Goal: Navigation & Orientation: Find specific page/section

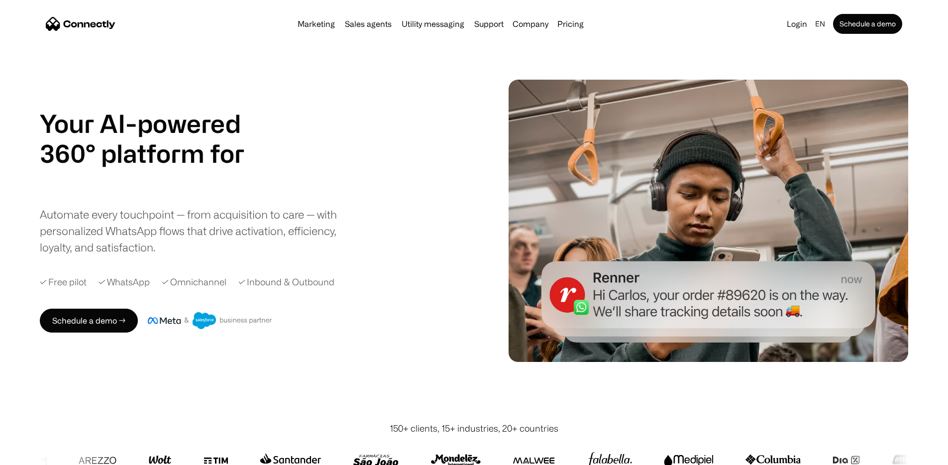
click at [248, 119] on h1 "Your AI-powered 360° platform for" at bounding box center [154, 138] width 229 height 60
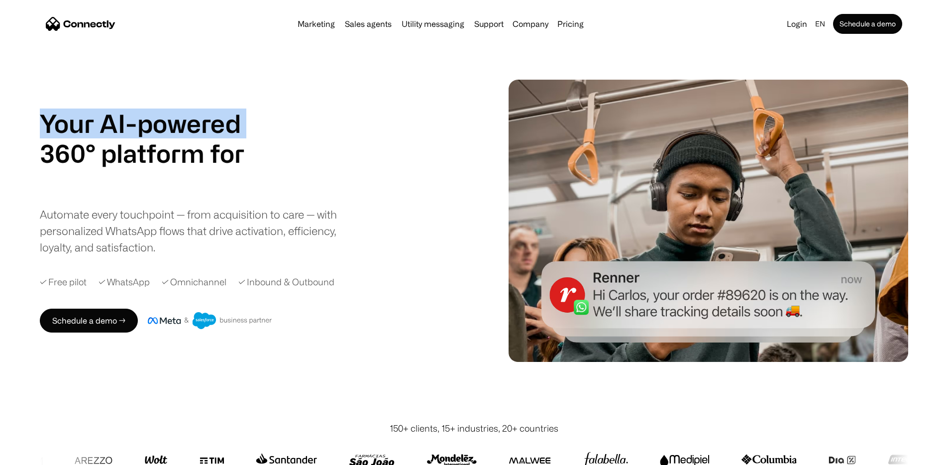
click at [248, 119] on h1 "Your AI-powered 360° platform for" at bounding box center [154, 138] width 229 height 60
click at [254, 123] on h1 "Your AI-powered 360° platform for" at bounding box center [154, 138] width 229 height 60
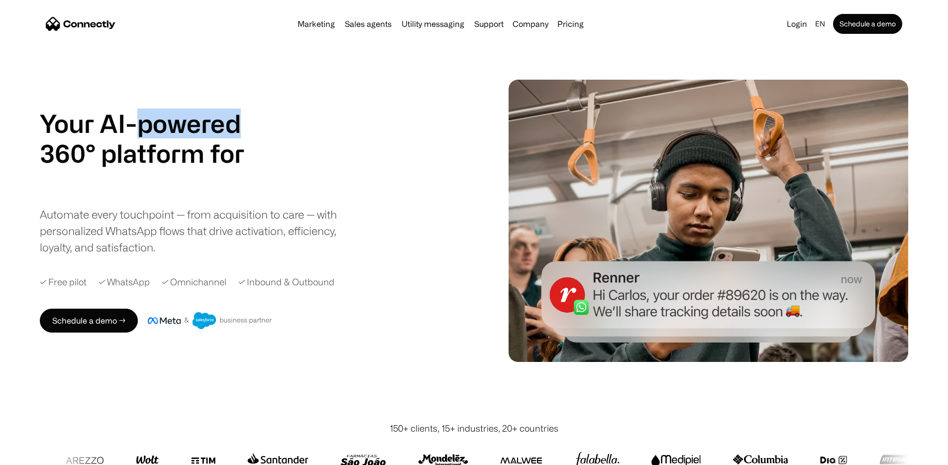
click at [254, 123] on h1 "Your AI-powered 360° platform for" at bounding box center [154, 138] width 229 height 60
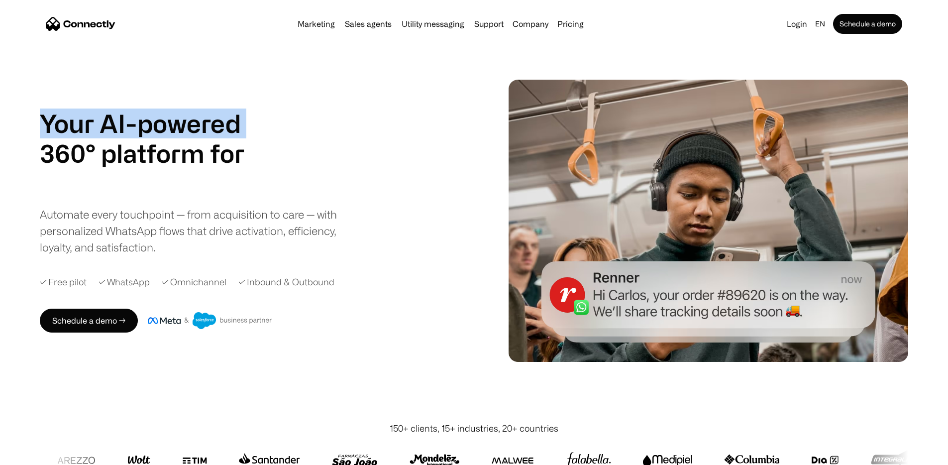
drag, startPoint x: 141, startPoint y: 118, endPoint x: 136, endPoint y: 119, distance: 5.6
click at [141, 118] on h1 "Your AI-powered 360° platform for" at bounding box center [154, 138] width 229 height 60
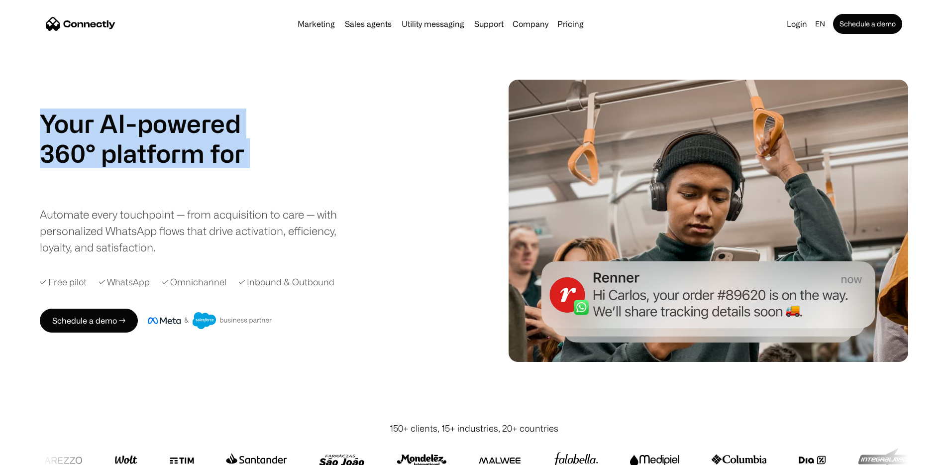
drag, startPoint x: 75, startPoint y: 115, endPoint x: 365, endPoint y: 211, distance: 306.0
click at [364, 211] on div "Your AI-powered 360° platform for sales agents support utility sales agents Sli…" at bounding box center [474, 221] width 948 height 282
click at [353, 206] on div "Your AI-powered 360° platform for sales agents support utility sales agents Sli…" at bounding box center [196, 181] width 313 height 147
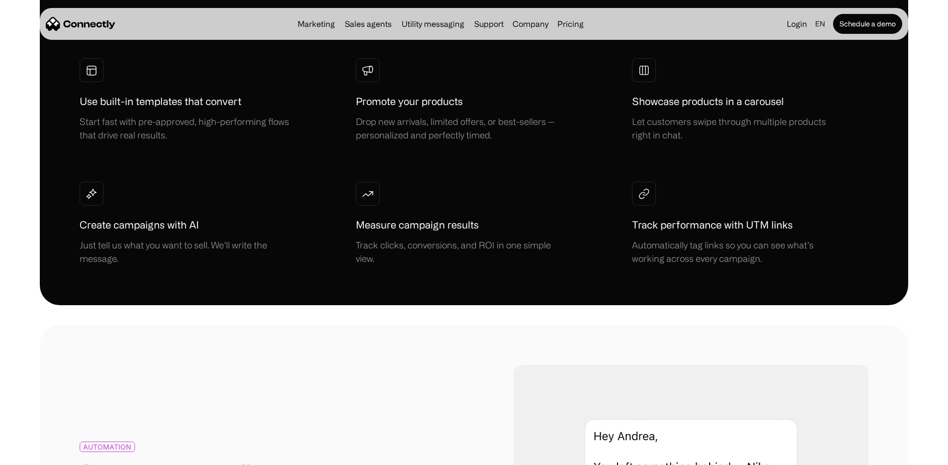
scroll to position [949, 0]
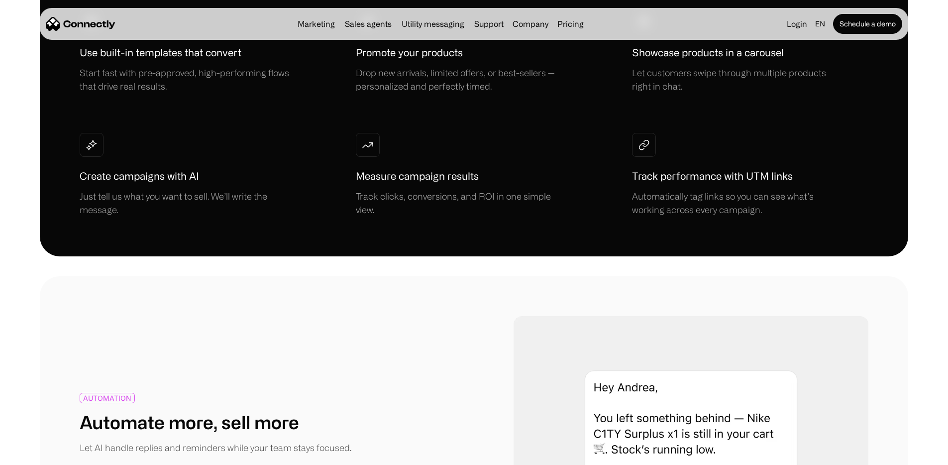
drag, startPoint x: 934, startPoint y: 99, endPoint x: 932, endPoint y: 105, distance: 6.8
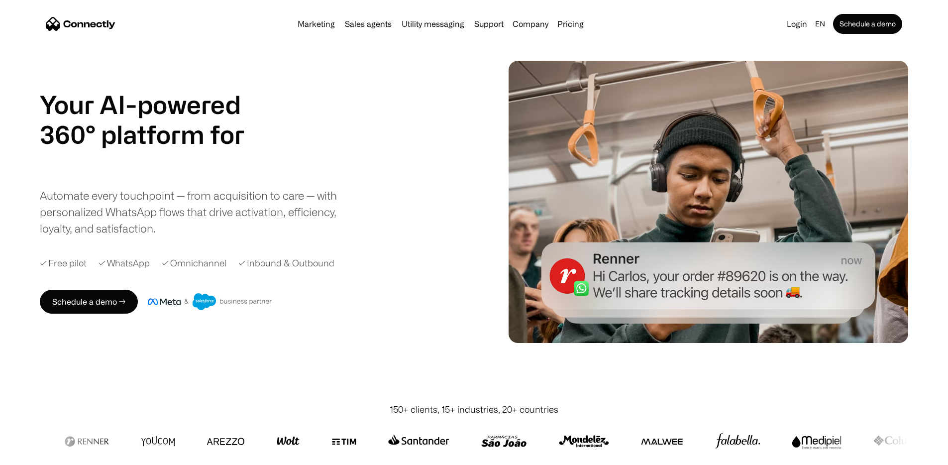
scroll to position [0, 0]
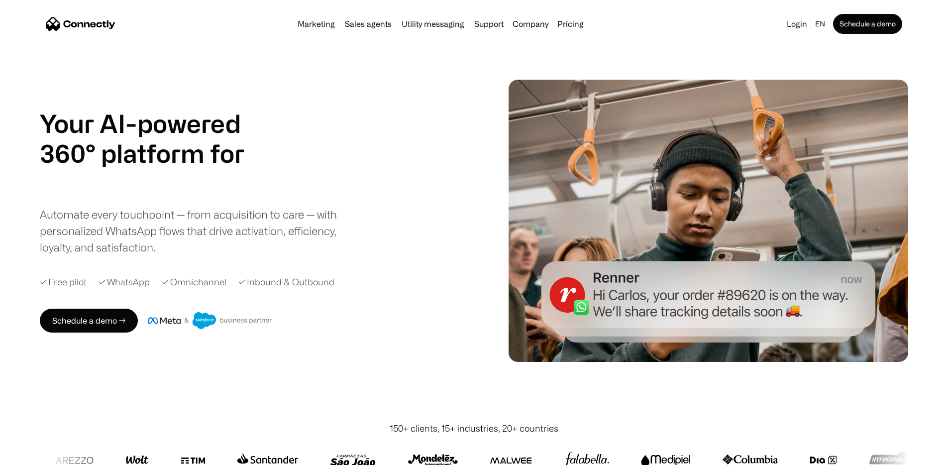
drag, startPoint x: 559, startPoint y: 435, endPoint x: 67, endPoint y: 2, distance: 655.7
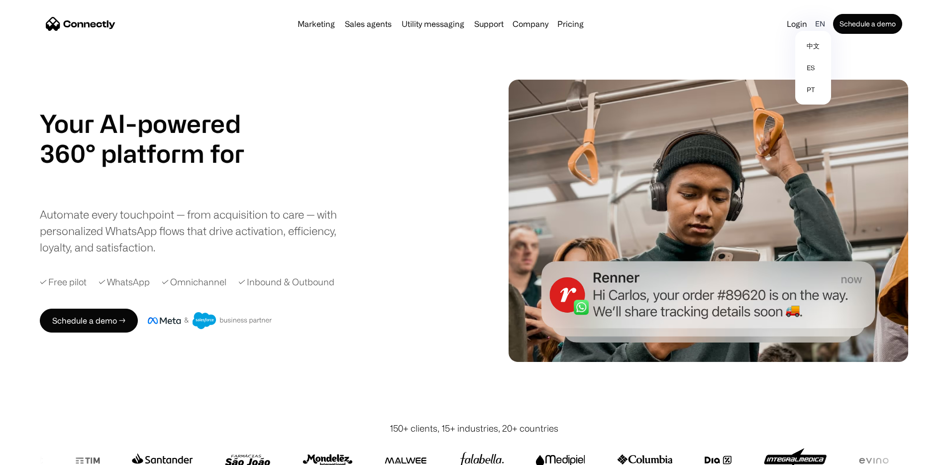
click at [815, 25] on div "en" at bounding box center [820, 24] width 10 height 14
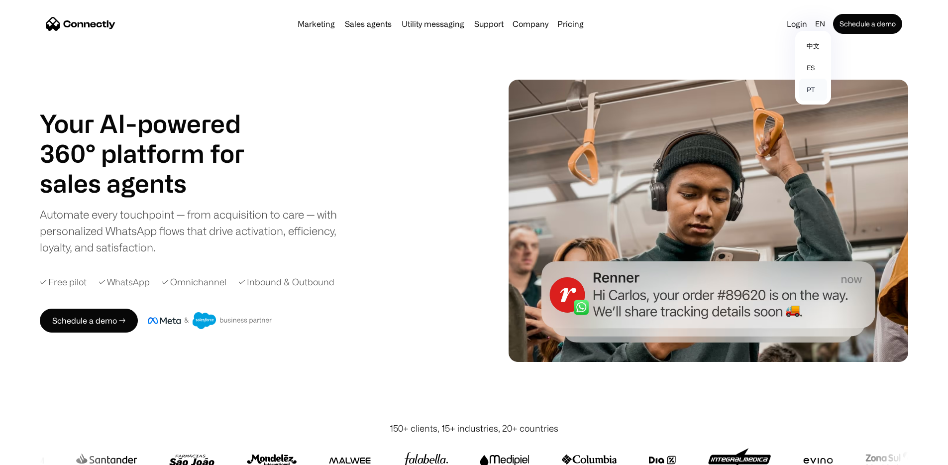
click at [799, 91] on link "pt" at bounding box center [813, 90] width 28 height 22
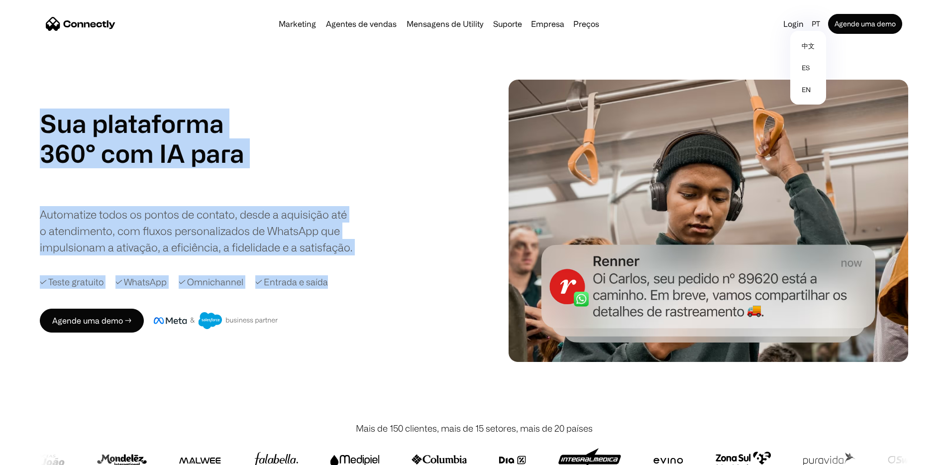
drag, startPoint x: 77, startPoint y: 130, endPoint x: 468, endPoint y: 365, distance: 456.5
click at [475, 362] on div "Sua plataforma 360° com IA para agentes de vendas suporte utility agentes de ve…" at bounding box center [474, 221] width 948 height 282
click at [461, 332] on div "Sua plataforma 360° com IA para agentes de vendas suporte utility agentes de ve…" at bounding box center [265, 220] width 451 height 224
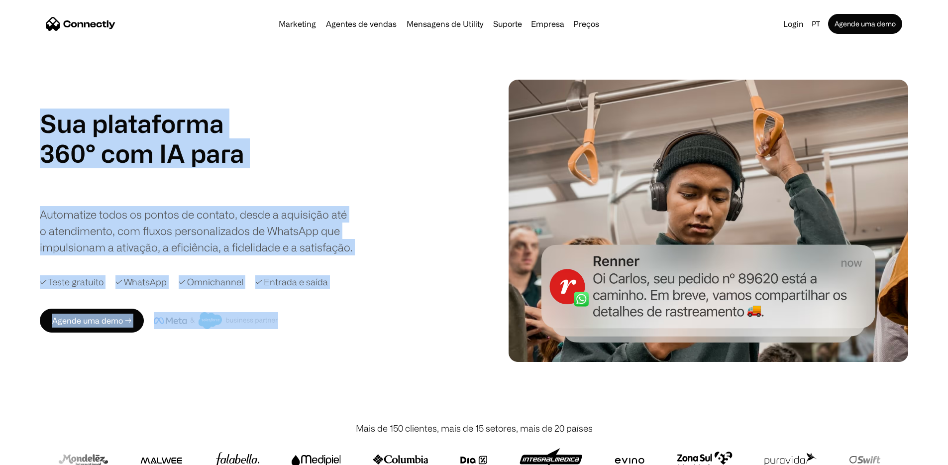
drag, startPoint x: 64, startPoint y: 105, endPoint x: 336, endPoint y: 354, distance: 368.7
click at [336, 354] on div "Sua plataforma 360° com IA para agentes de vendas suporte utility agentes de ve…" at bounding box center [474, 221] width 948 height 282
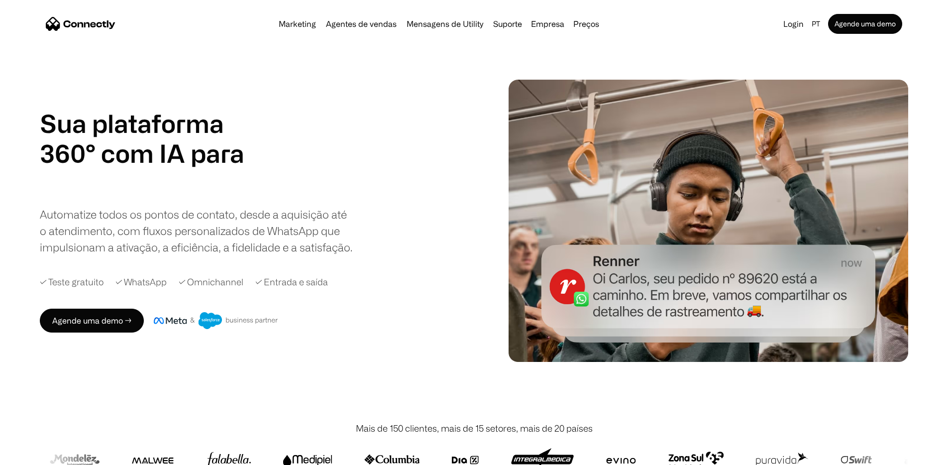
click at [392, 332] on div "Agende uma demo →" at bounding box center [265, 321] width 451 height 24
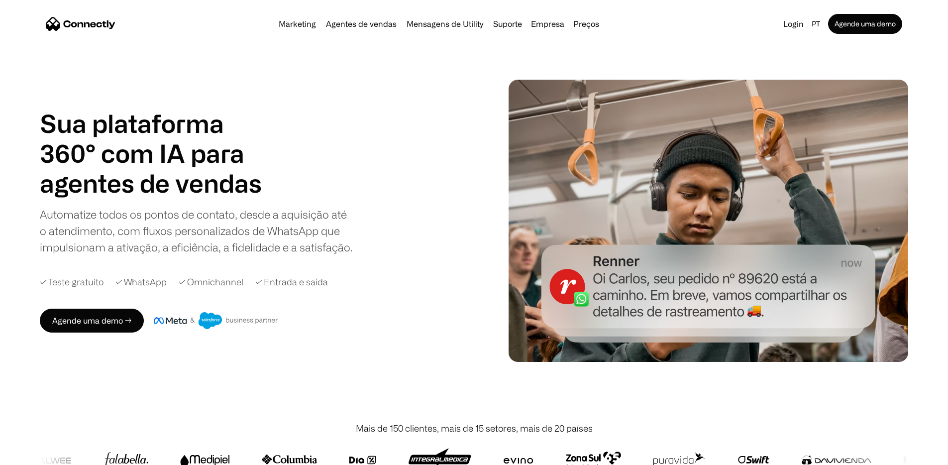
click at [478, 242] on div "Sua plataforma 360° com IA para agentes de vendas suporte utility agentes de ve…" at bounding box center [265, 220] width 451 height 224
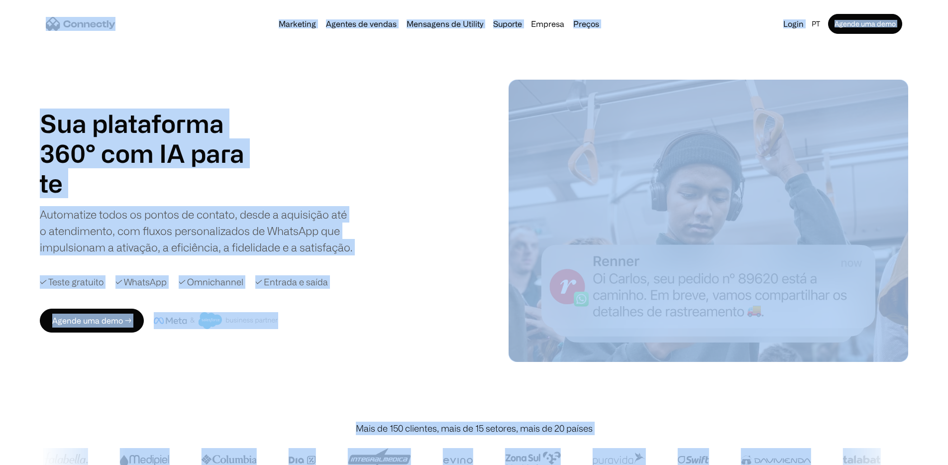
click at [485, 253] on div "Sua plataforma 360° com IA para agentes de vendas suporte utility agentes de ve…" at bounding box center [265, 220] width 451 height 224
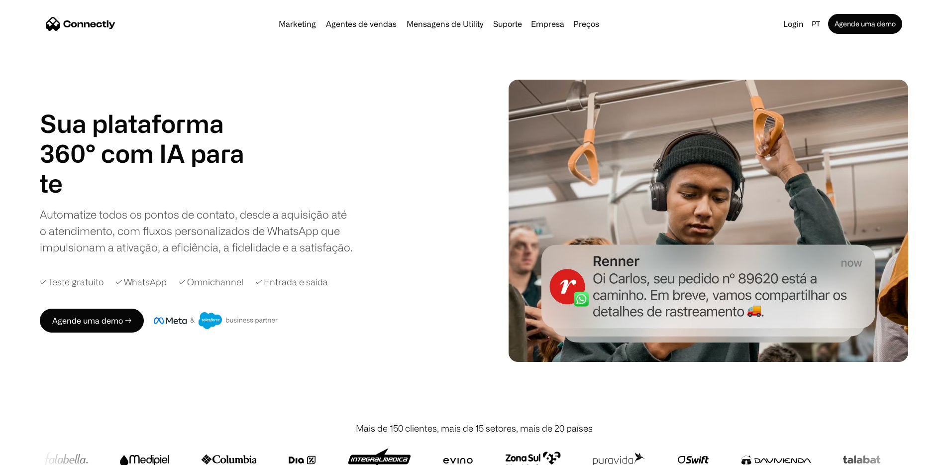
click at [483, 253] on div "Sua plataforma 360° com IA para agentes de vendas suporte utility agentes de ve…" at bounding box center [265, 220] width 451 height 224
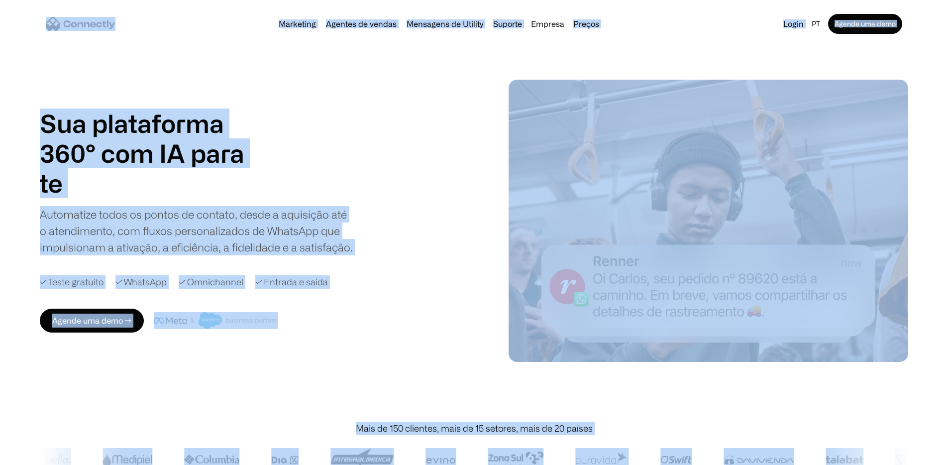
click at [467, 242] on div "Sua plataforma 360° com IA para agentes de vendas suporte utility agentes de ve…" at bounding box center [254, 181] width 429 height 147
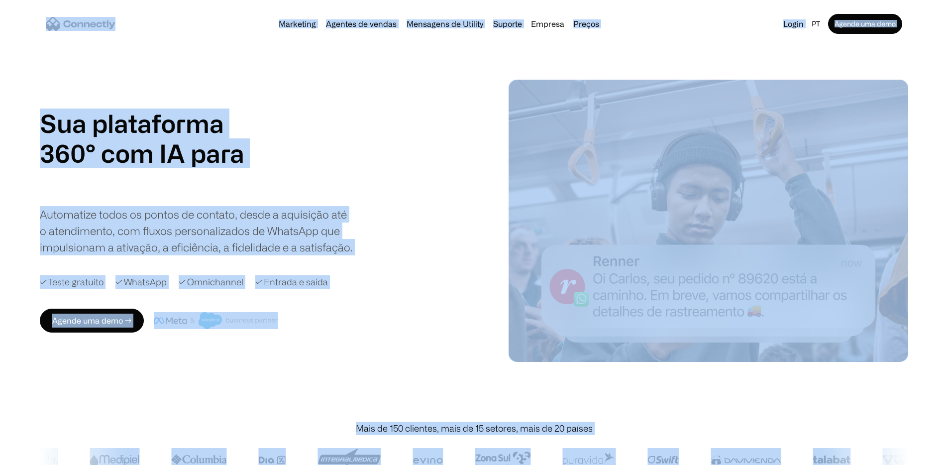
click at [466, 241] on div "Sua plataforma 360° com IA para agentes de vendas suporte utility agentes de ve…" at bounding box center [254, 181] width 429 height 147
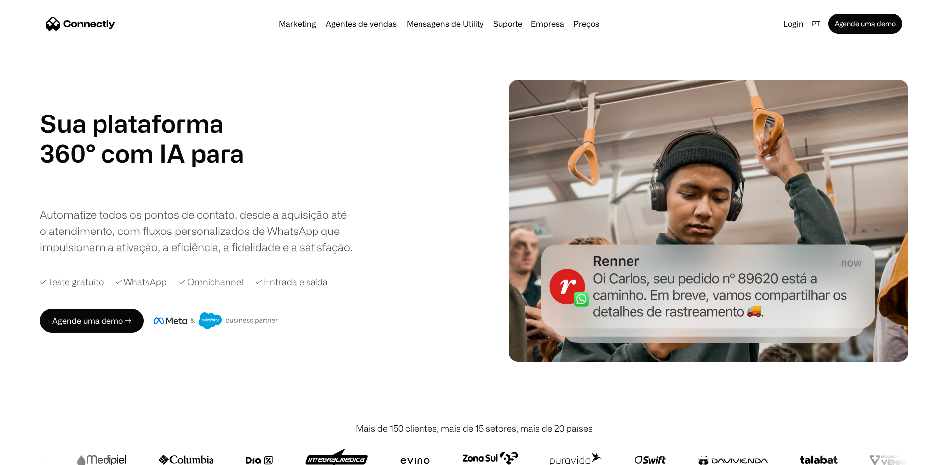
click at [467, 240] on div "Sua plataforma 360° com IA para agentes de vendas suporte utility agentes de ve…" at bounding box center [254, 181] width 429 height 147
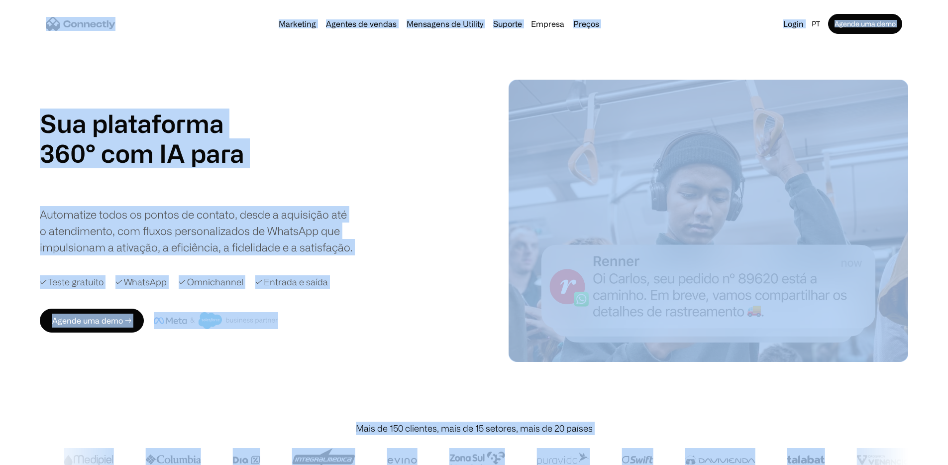
click at [466, 240] on div "Sua plataforma 360° com IA para agentes de vendas suporte utility agentes de ve…" at bounding box center [254, 181] width 429 height 147
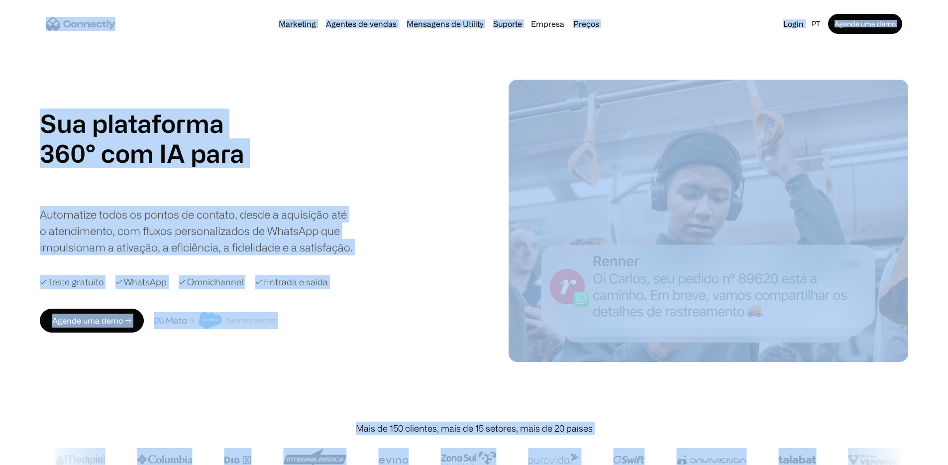
click at [466, 240] on div "Sua plataforma 360° com IA para agentes de vendas suporte utility agentes de ve…" at bounding box center [254, 181] width 429 height 147
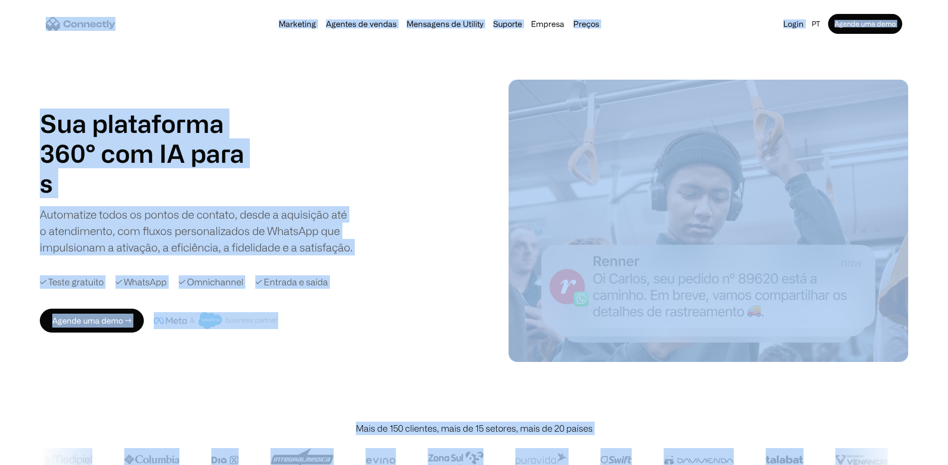
click at [466, 240] on div "Sua plataforma 360° com IA para agentes de vendas suporte utility agentes de ve…" at bounding box center [254, 181] width 429 height 147
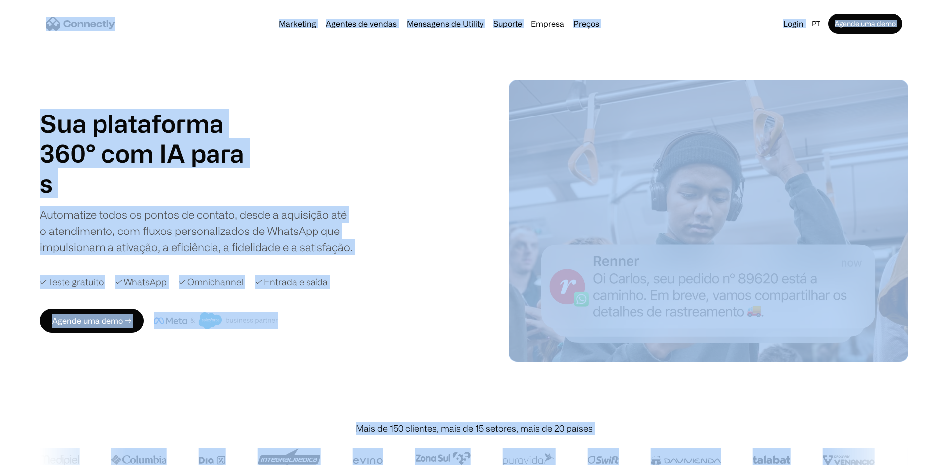
click at [466, 240] on div "Sua plataforma 360° com IA para agentes de vendas suporte utility agentes de ve…" at bounding box center [254, 181] width 429 height 147
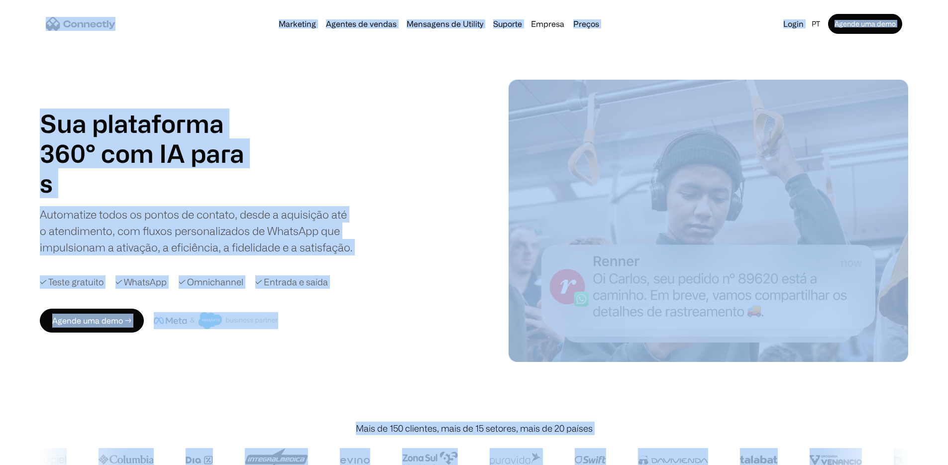
click at [466, 240] on div "Sua plataforma 360° com IA para agentes de vendas suporte utility agentes de ve…" at bounding box center [254, 181] width 429 height 147
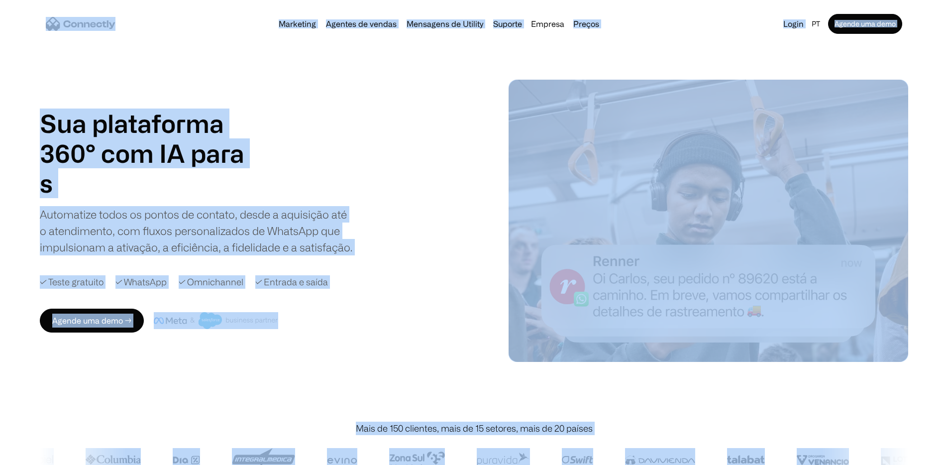
click at [466, 240] on div "Sua plataforma 360° com IA para agentes de vendas suporte utility agentes de ve…" at bounding box center [254, 181] width 429 height 147
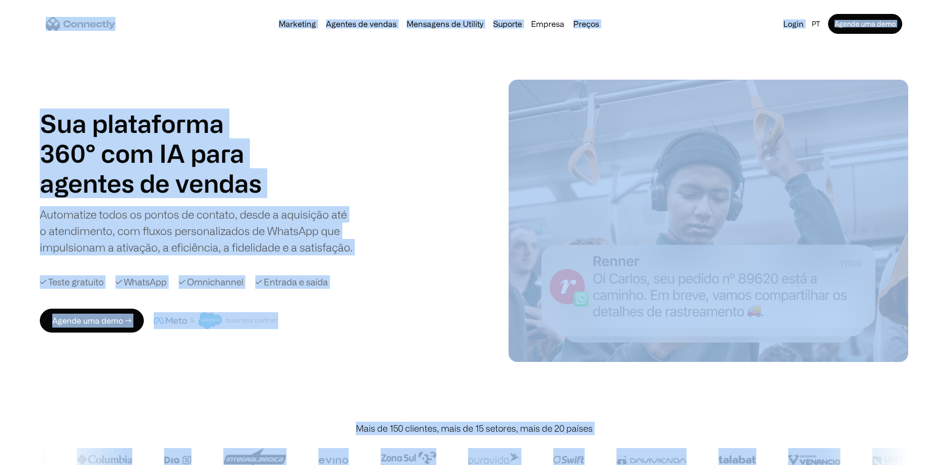
click at [466, 240] on div "Sua plataforma 360° com IA para agentes de vendas suporte utility agentes de ve…" at bounding box center [254, 181] width 429 height 147
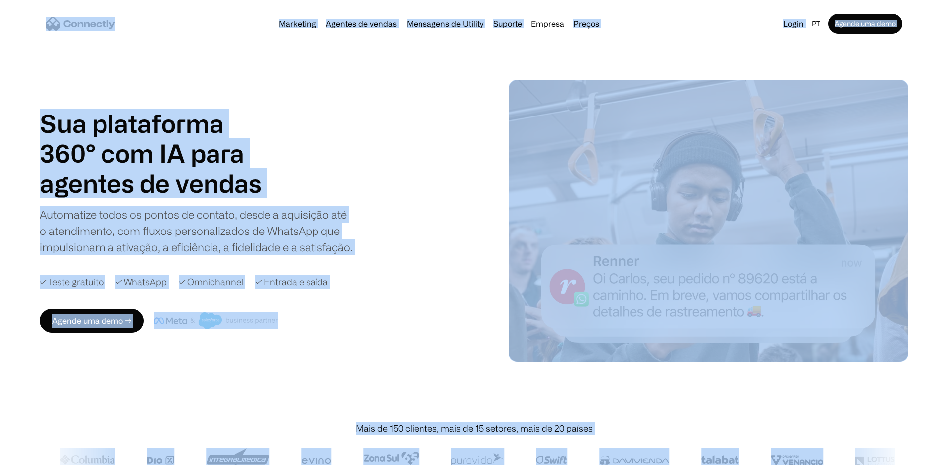
click at [466, 240] on div "Sua plataforma 360° com IA para agentes de vendas suporte utility agentes de ve…" at bounding box center [254, 181] width 429 height 147
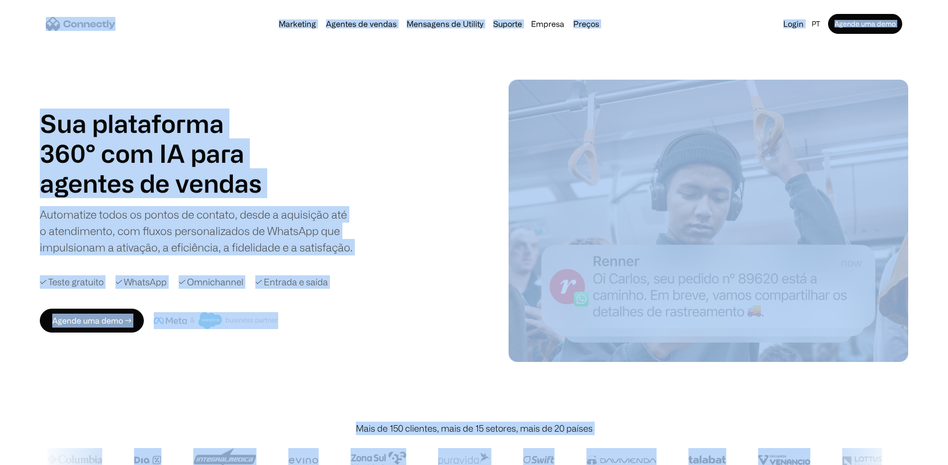
click at [449, 235] on div "Sua plataforma 360° com IA para agentes de vendas suporte utility agentes de ve…" at bounding box center [254, 181] width 429 height 147
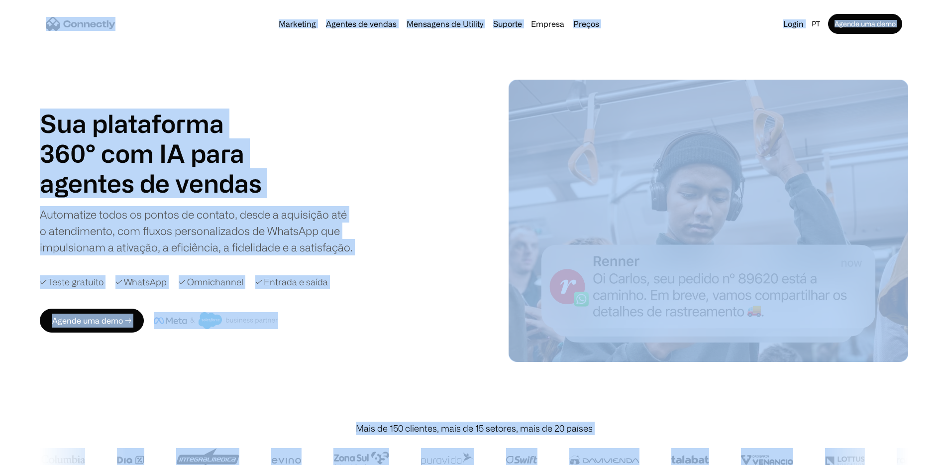
click at [401, 195] on div "Sua plataforma 360° com IA para agentes de vendas suporte utility agentes de ve…" at bounding box center [254, 181] width 429 height 147
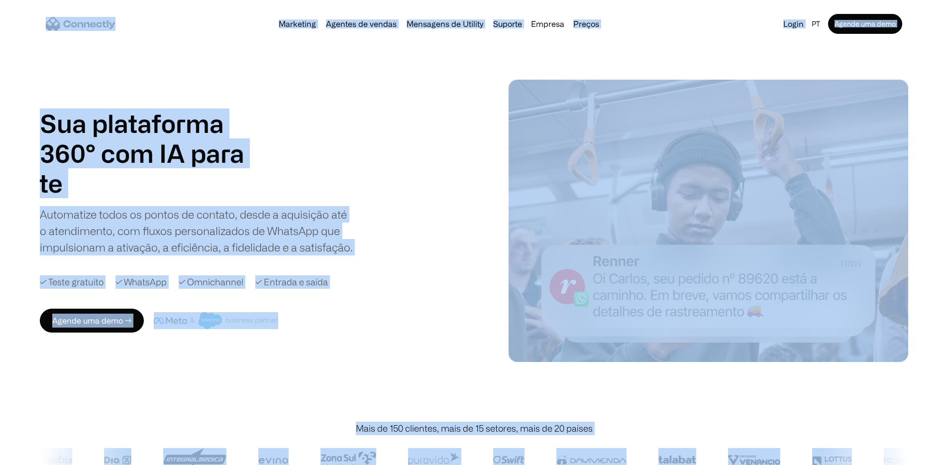
click at [401, 195] on div "Sua plataforma 360° com IA para agentes de vendas suporte utility agentes de ve…" at bounding box center [254, 181] width 429 height 147
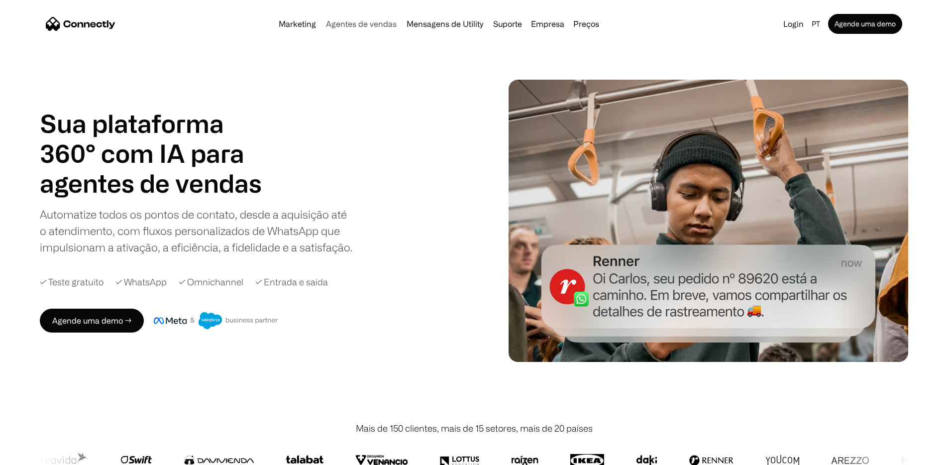
click at [337, 28] on link "Agentes de vendas" at bounding box center [361, 24] width 79 height 8
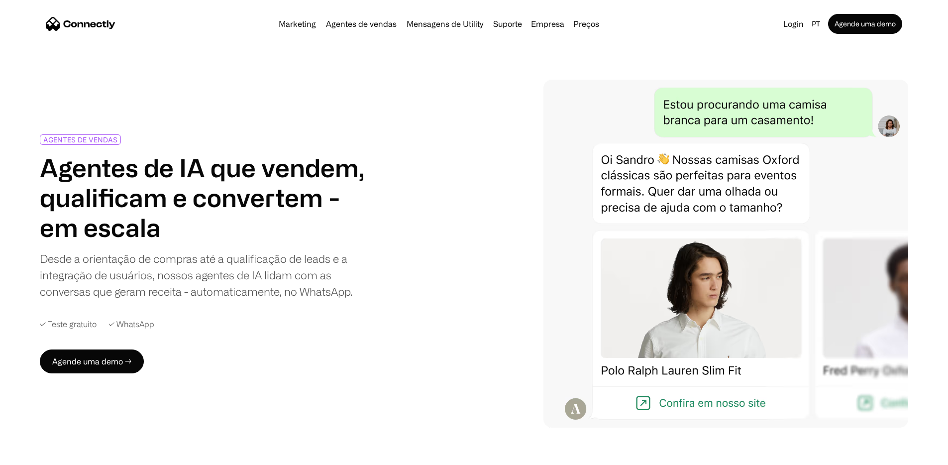
click at [186, 187] on h1 "Agentes de IA que vendem, qualificam e convertem - em escala" at bounding box center [203, 198] width 326 height 90
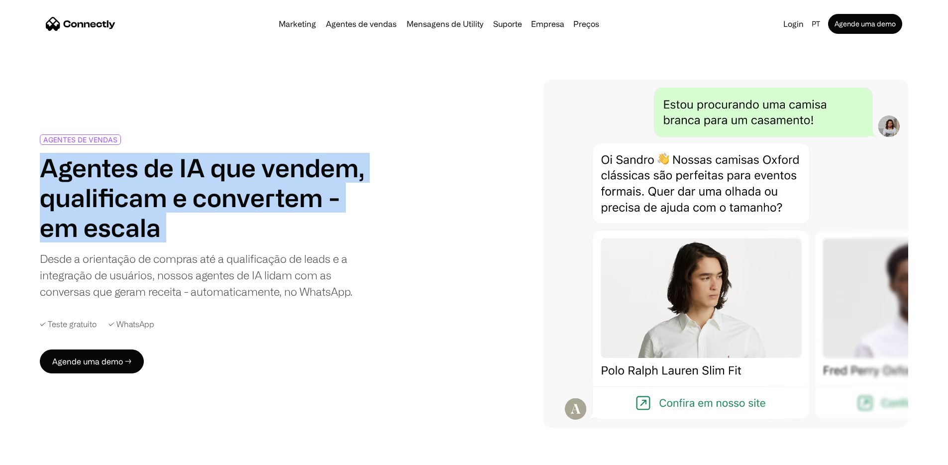
click at [186, 187] on h1 "Agentes de IA que vendem, qualificam e convertem - em escala" at bounding box center [203, 198] width 326 height 90
click at [196, 183] on h1 "Agentes de IA que vendem, qualificam e convertem - em escala" at bounding box center [203, 198] width 326 height 90
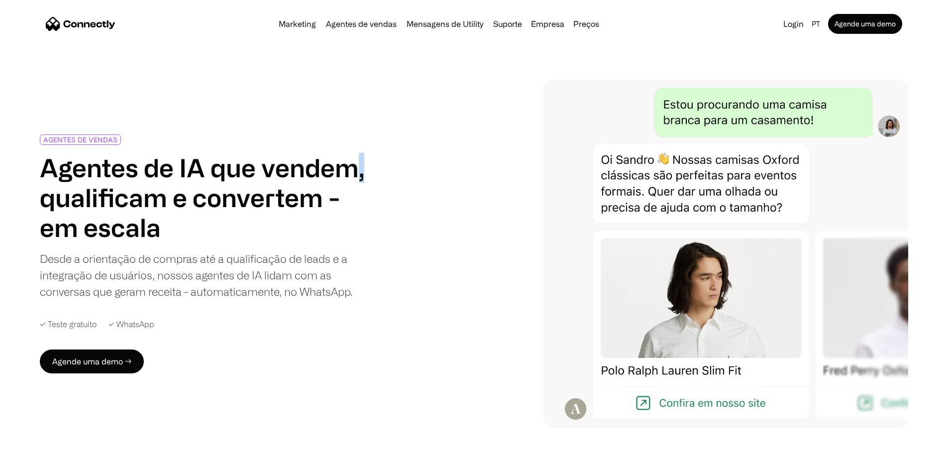
click at [196, 183] on h1 "Agentes de IA que vendem, qualificam e convertem - em escala" at bounding box center [203, 198] width 326 height 90
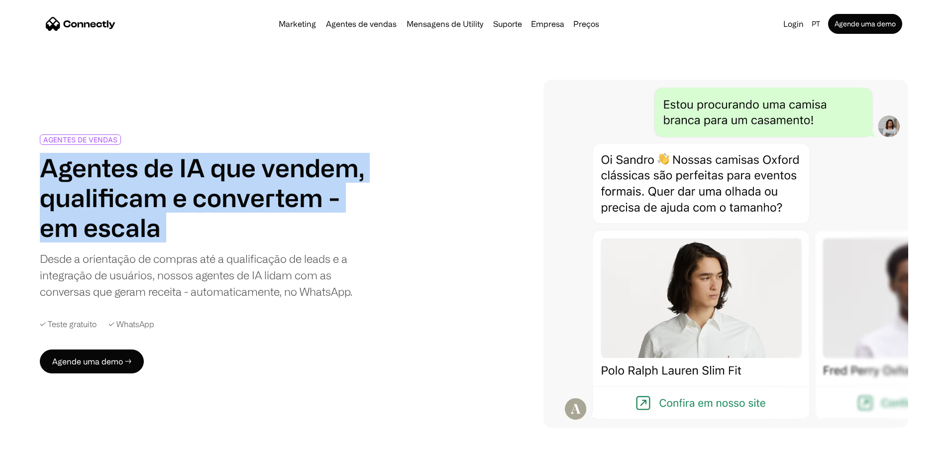
click at [196, 183] on h1 "Agentes de IA que vendem, qualificam e convertem - em escala" at bounding box center [203, 198] width 326 height 90
click at [227, 188] on h1 "Agentes de IA que vendem, qualificam e convertem - em escala" at bounding box center [203, 198] width 326 height 90
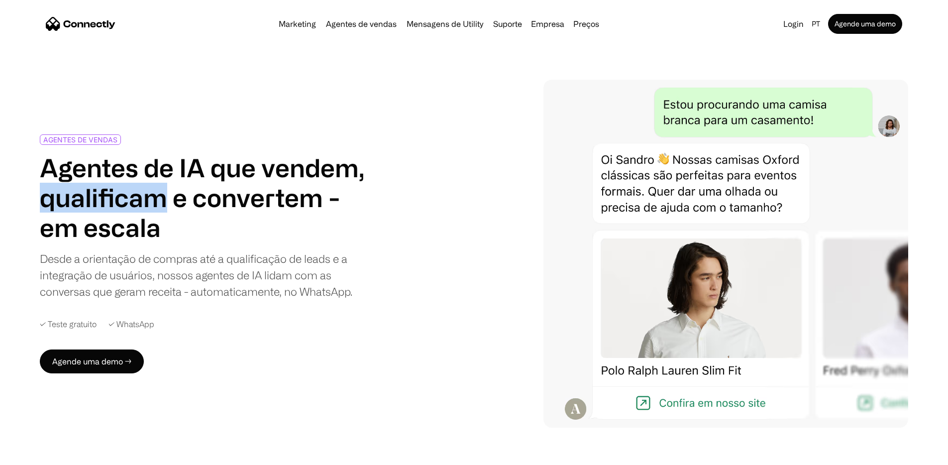
click at [227, 188] on h1 "Agentes de IA que vendem, qualificam e convertem - em escala" at bounding box center [203, 198] width 326 height 90
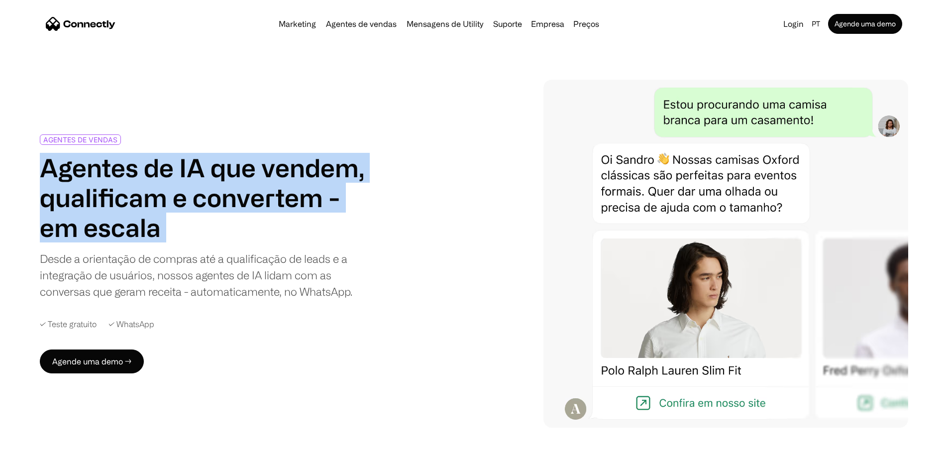
click at [255, 179] on h1 "Agentes de IA que vendem, qualificam e convertem - em escala" at bounding box center [203, 198] width 326 height 90
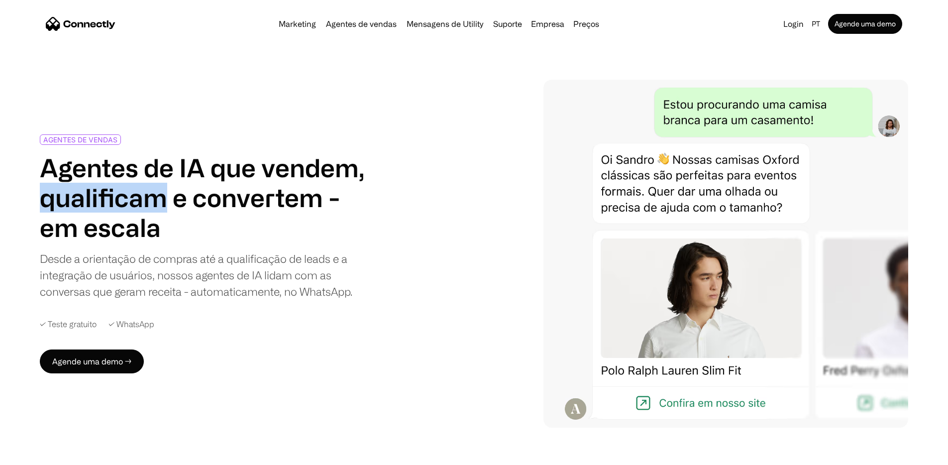
click at [255, 179] on h1 "Agentes de IA que vendem, qualificam e convertem - em escala" at bounding box center [203, 198] width 326 height 90
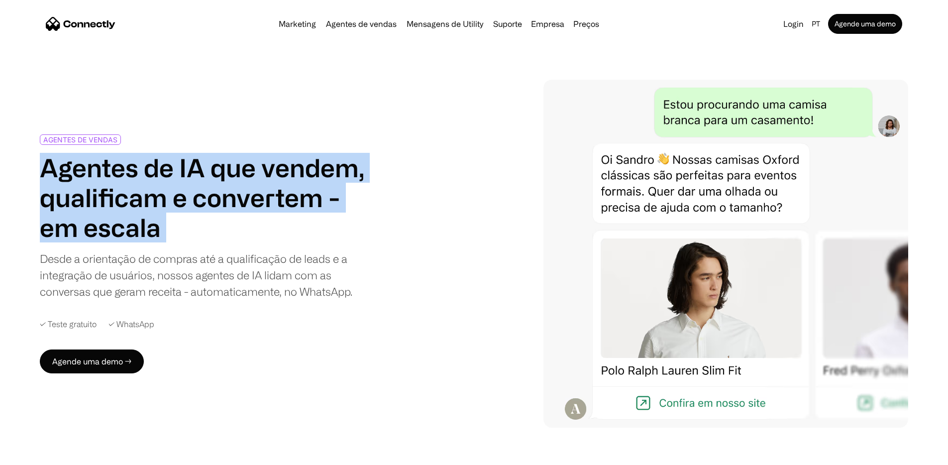
click at [212, 211] on h1 "Agentes de IA que vendem, qualificam e convertem - em escala" at bounding box center [203, 198] width 326 height 90
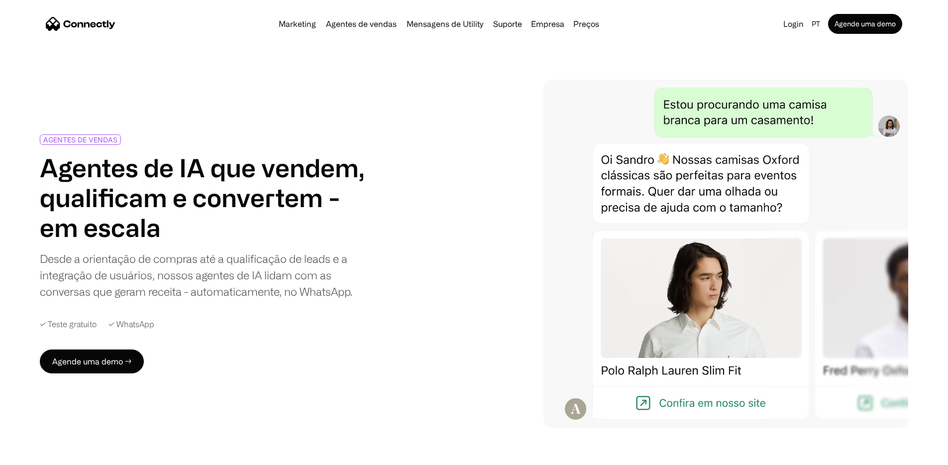
click at [212, 211] on h1 "Agentes de IA que vendem, qualificam e convertem - em escala" at bounding box center [203, 198] width 326 height 90
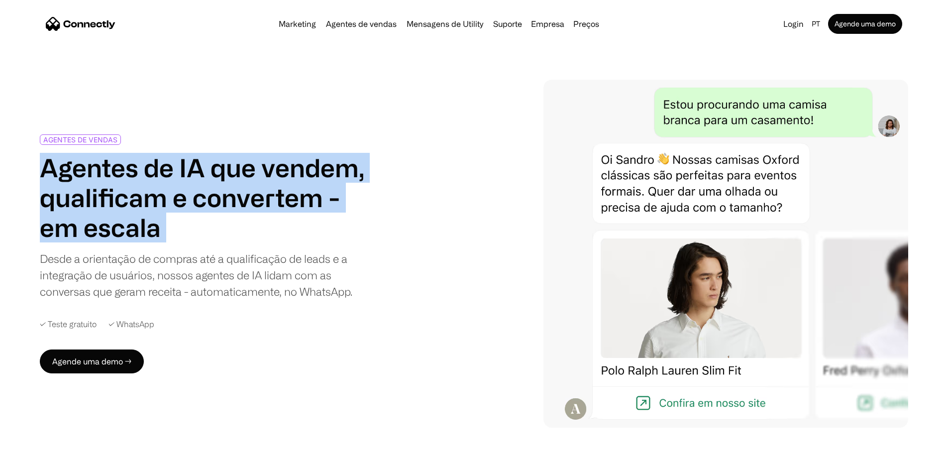
click at [244, 242] on h1 "Agentes de IA que vendem, qualificam e convertem - em escala" at bounding box center [203, 198] width 326 height 90
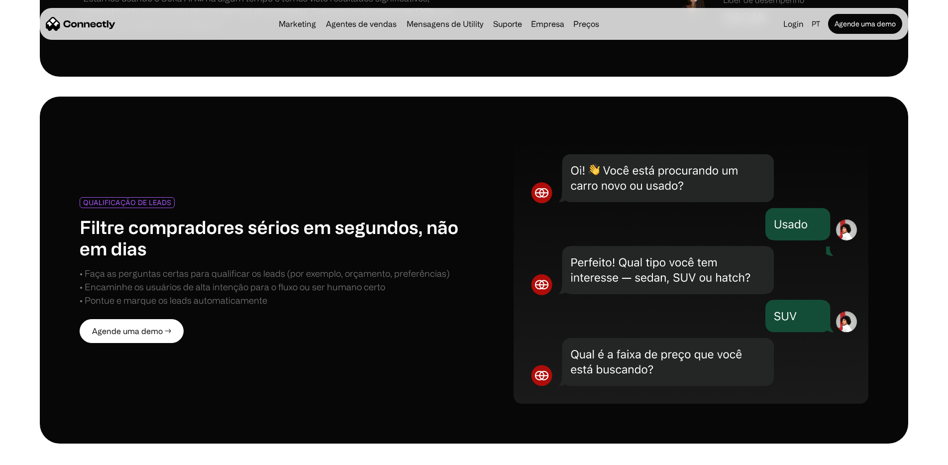
scroll to position [1060, 0]
